Goal: Check status: Check status

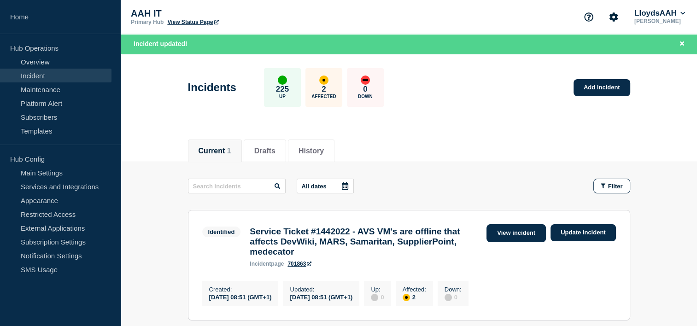
click at [514, 230] on link "View incident" at bounding box center [515, 233] width 59 height 18
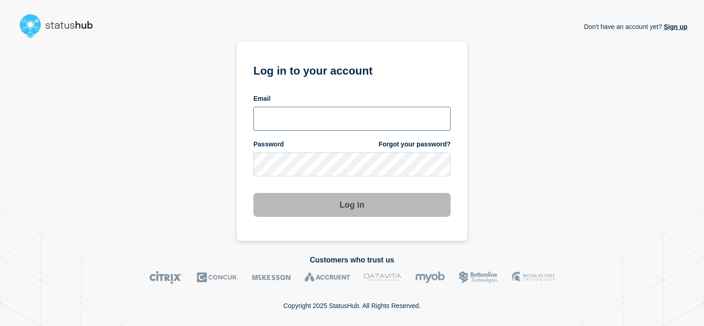
type input "[PERSON_NAME][EMAIL_ADDRESS][DOMAIN_NAME]"
click at [398, 206] on button "Log in" at bounding box center [351, 205] width 197 height 24
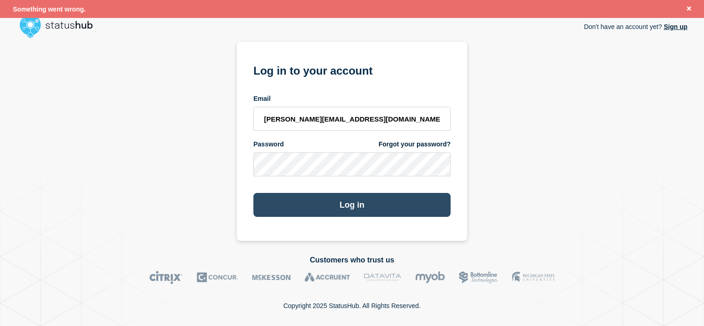
click at [370, 205] on button "Log in" at bounding box center [351, 205] width 197 height 24
click at [344, 213] on button "Log in" at bounding box center [351, 205] width 197 height 24
